Goal: Transaction & Acquisition: Purchase product/service

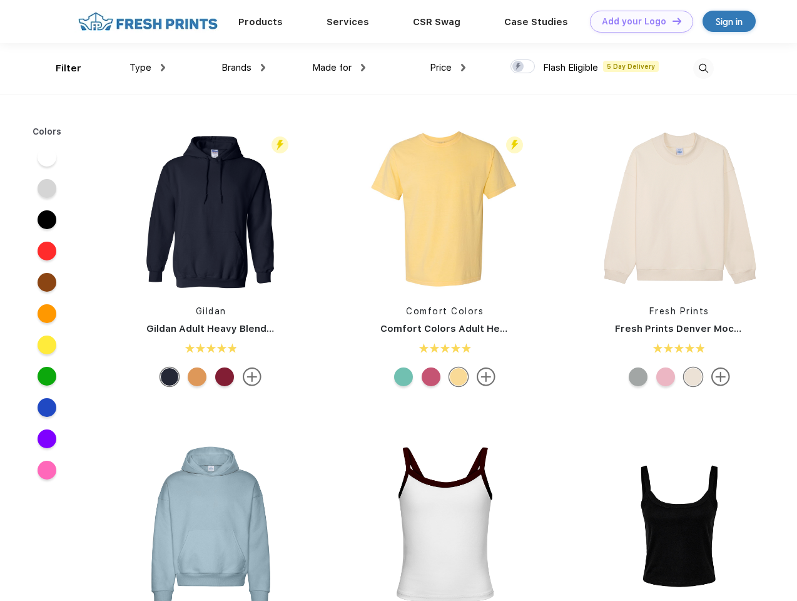
click at [637, 21] on link "Add your Logo Design Tool" at bounding box center [641, 22] width 103 height 22
click at [0, 0] on div "Design Tool" at bounding box center [0, 0] width 0 height 0
click at [671, 21] on link "Add your Logo Design Tool" at bounding box center [641, 22] width 103 height 22
click at [60, 68] on div "Filter" at bounding box center [69, 68] width 26 height 14
click at [148, 68] on span "Type" at bounding box center [141, 67] width 22 height 11
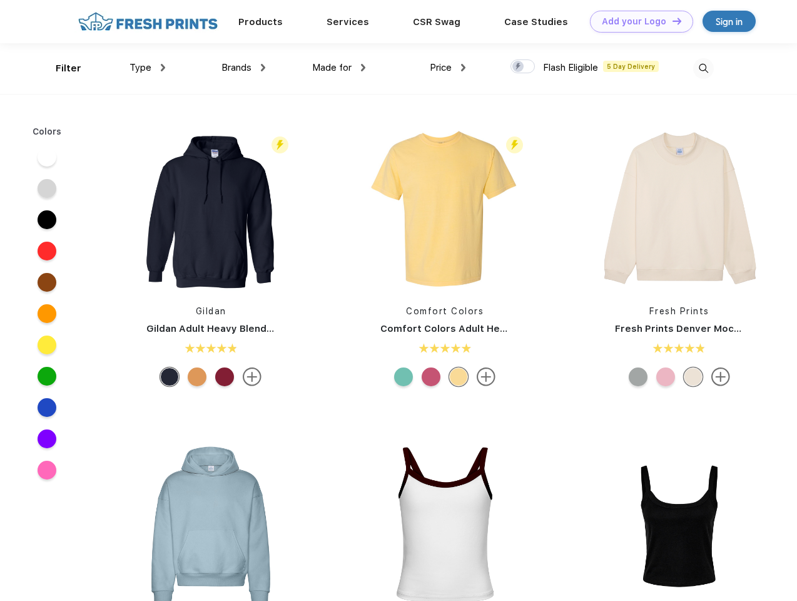
click at [243, 68] on span "Brands" at bounding box center [236, 67] width 30 height 11
click at [339, 68] on span "Made for" at bounding box center [331, 67] width 39 height 11
click at [448, 68] on span "Price" at bounding box center [441, 67] width 22 height 11
click at [523, 67] on div at bounding box center [523, 66] width 24 height 14
click at [519, 67] on input "checkbox" at bounding box center [515, 63] width 8 height 8
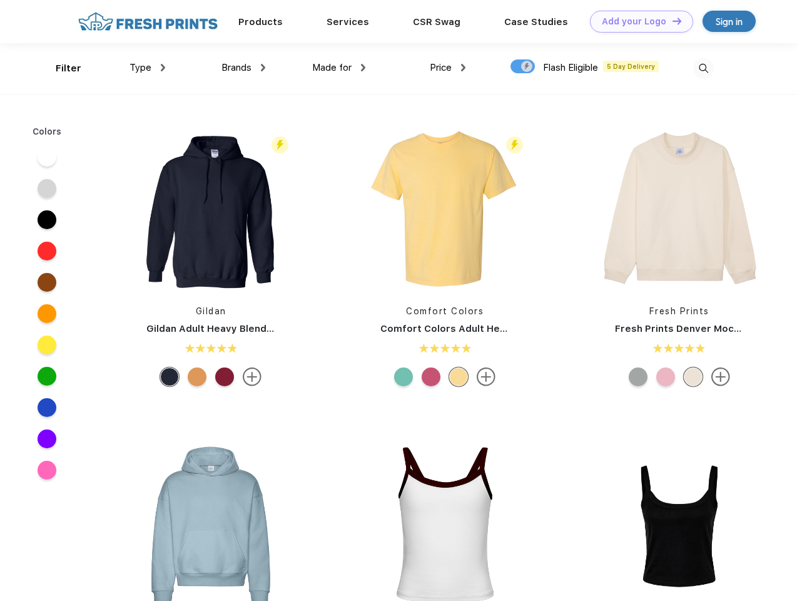
click at [703, 68] on img at bounding box center [703, 68] width 21 height 21
